Goal: Navigation & Orientation: Find specific page/section

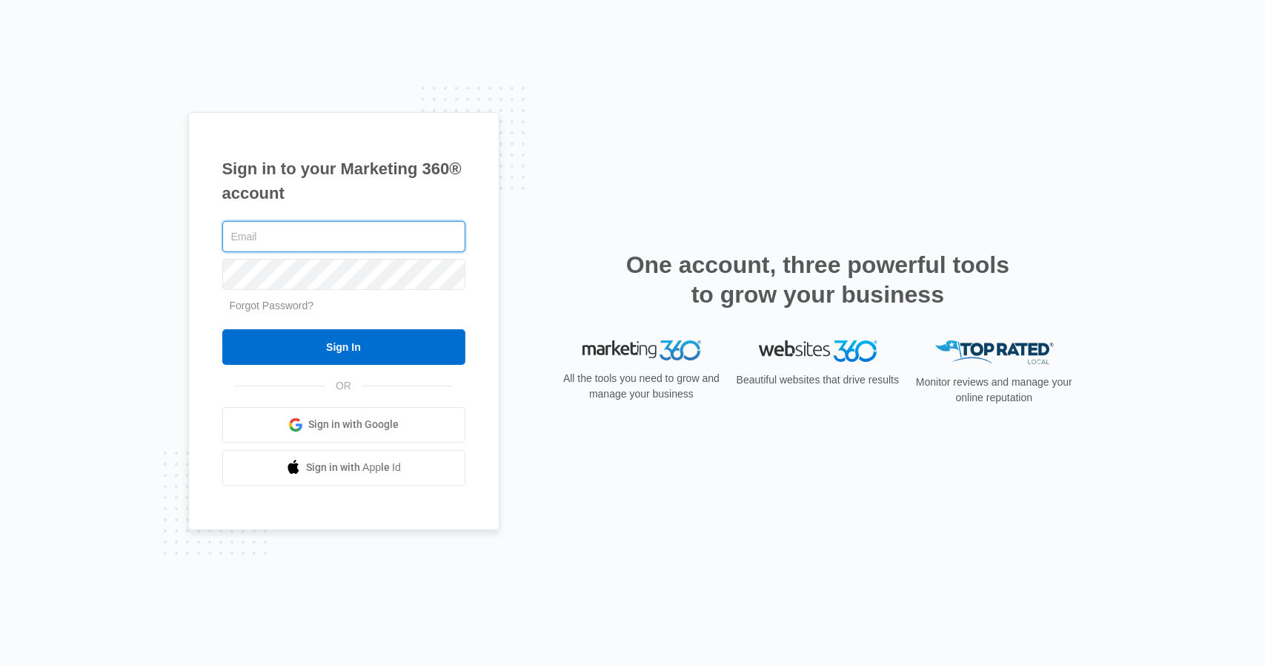
type input "[EMAIL_ADDRESS][DOMAIN_NAME]"
click at [222, 329] on input "Sign In" at bounding box center [343, 347] width 243 height 36
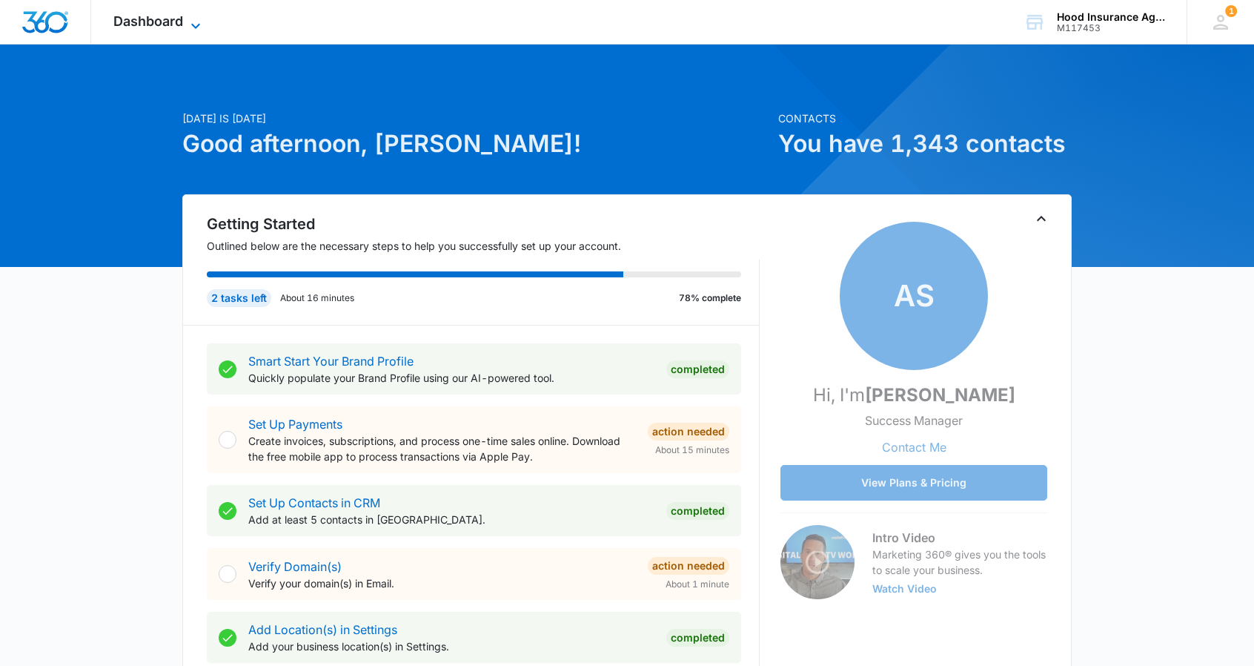
click at [187, 25] on icon at bounding box center [196, 26] width 18 height 18
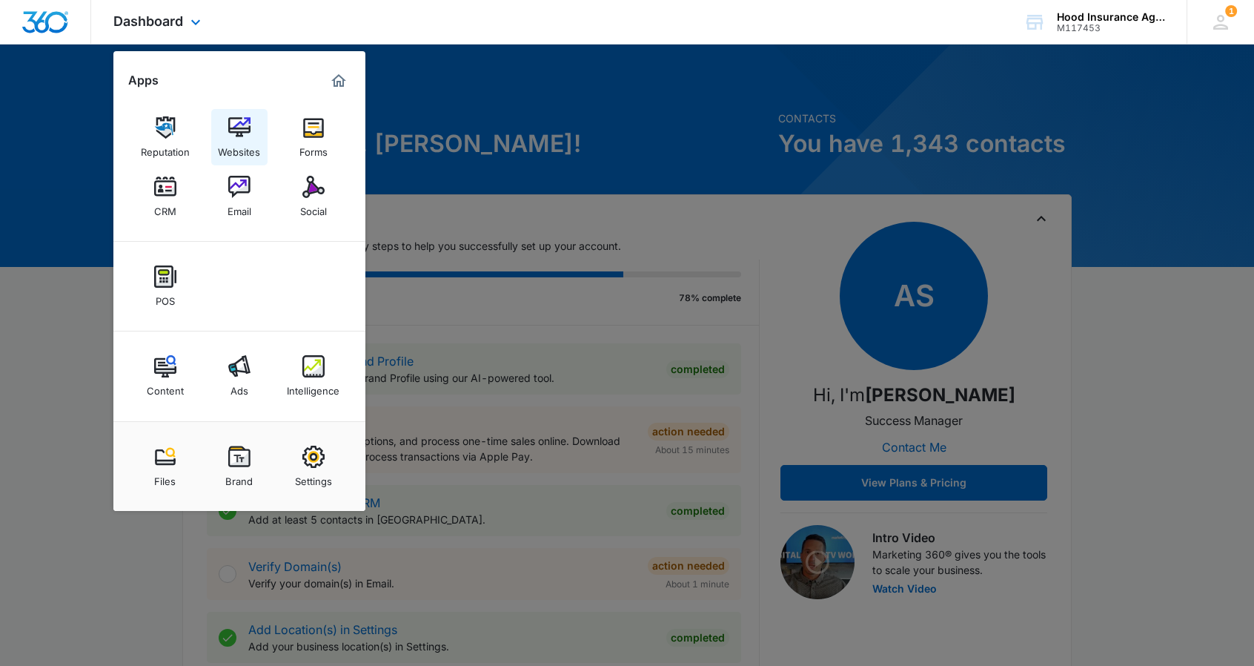
click at [237, 145] on div "Websites" at bounding box center [239, 148] width 42 height 19
